Goal: Navigation & Orientation: Go to known website

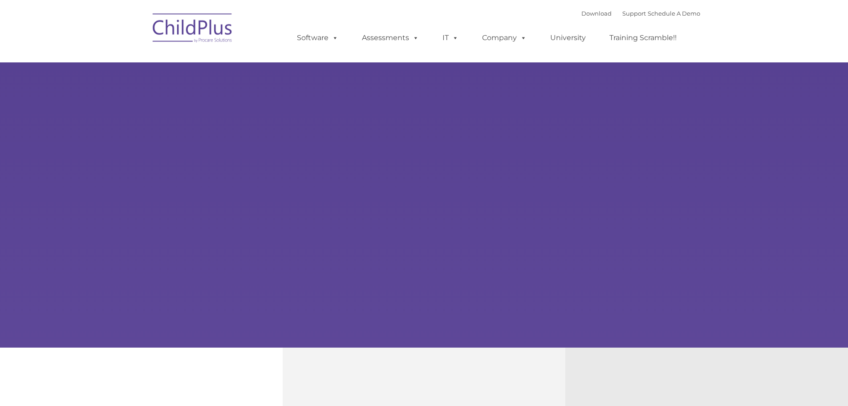
type input ""
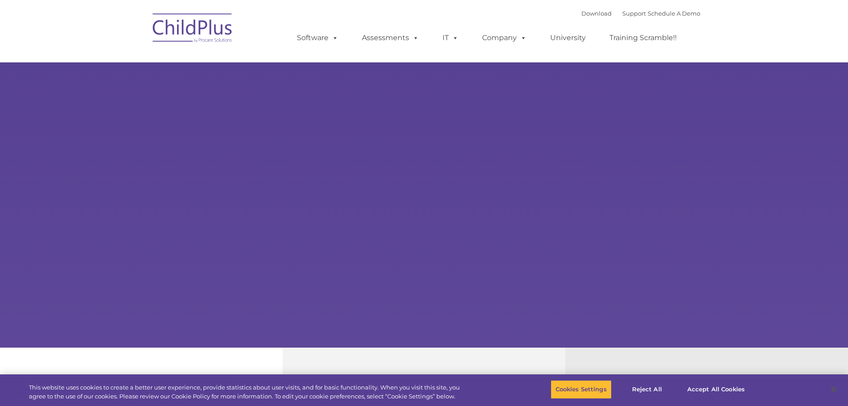
select select "MEDIUM"
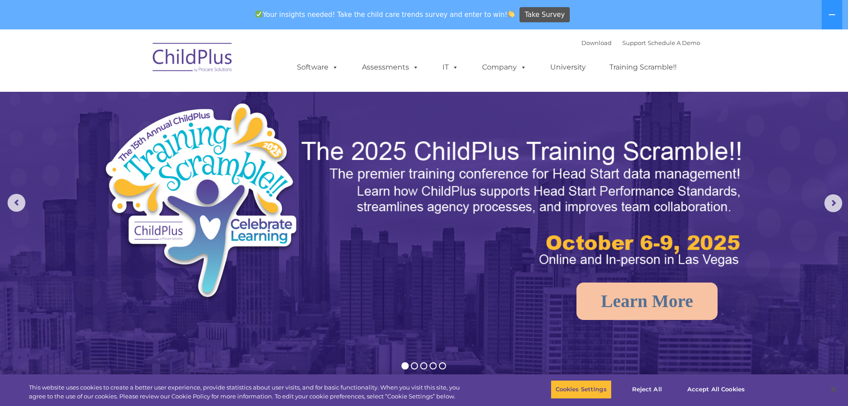
click at [211, 60] on img at bounding box center [192, 59] width 89 height 45
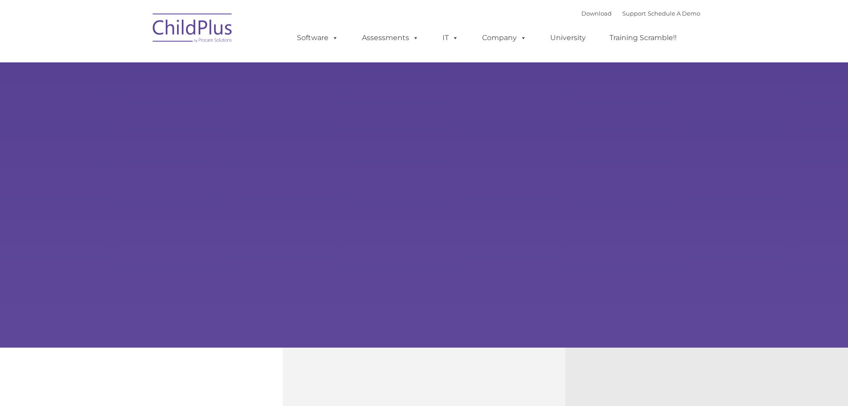
type input ""
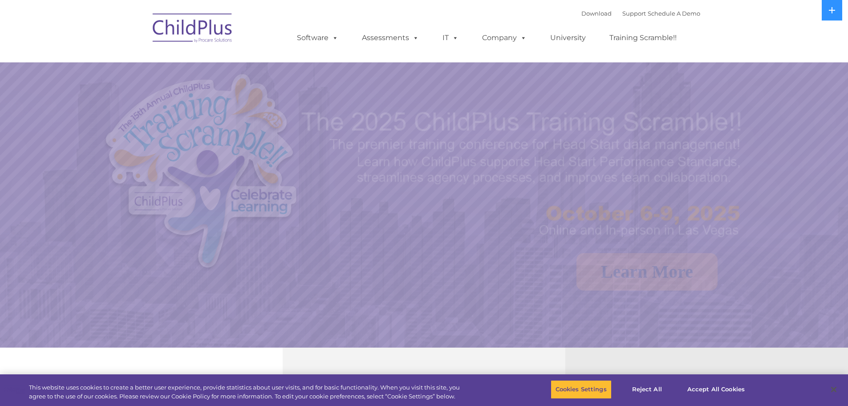
select select "MEDIUM"
